Goal: Check status: Check status

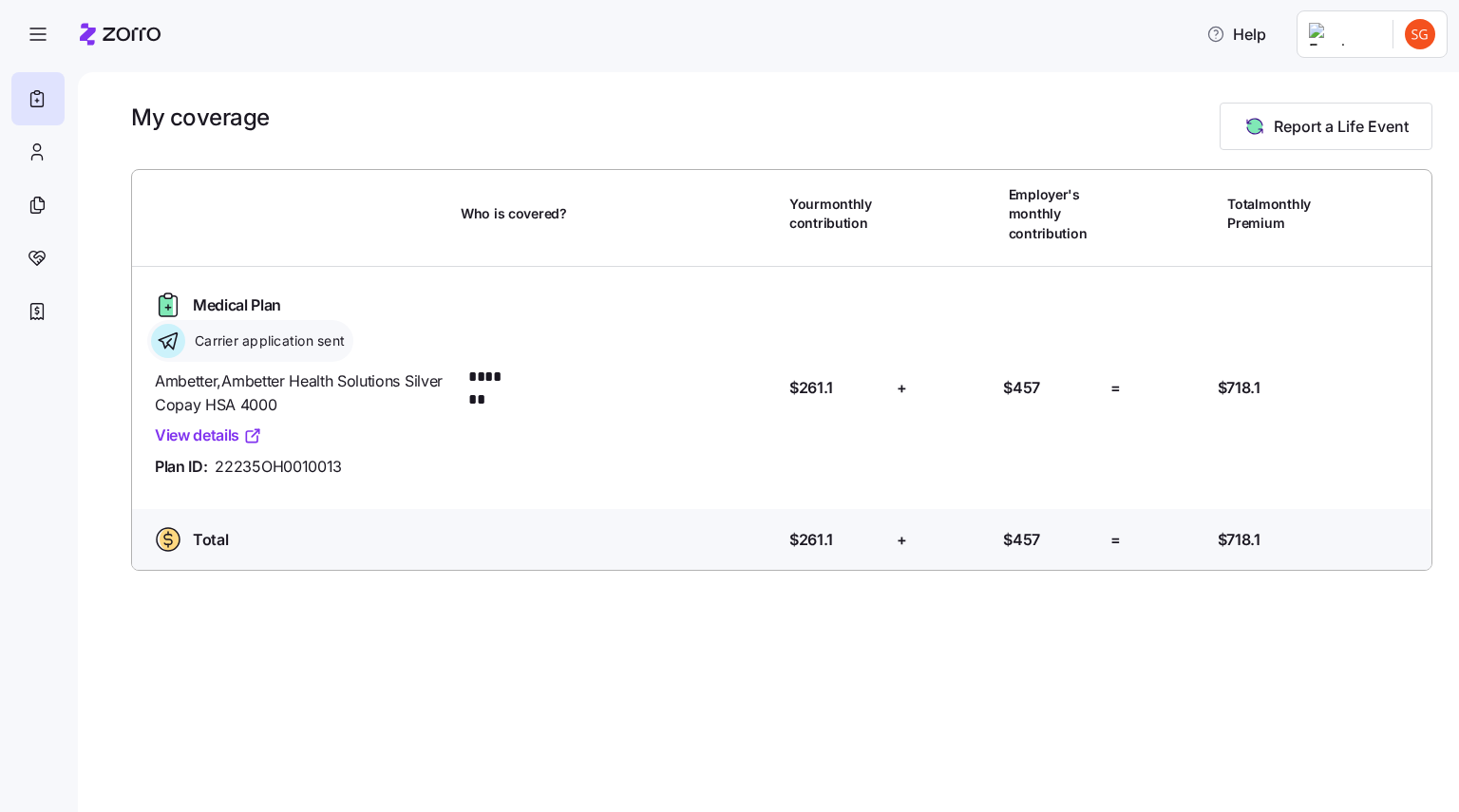
click at [208, 429] on link "View details" at bounding box center [208, 435] width 107 height 24
